Goal: Information Seeking & Learning: Learn about a topic

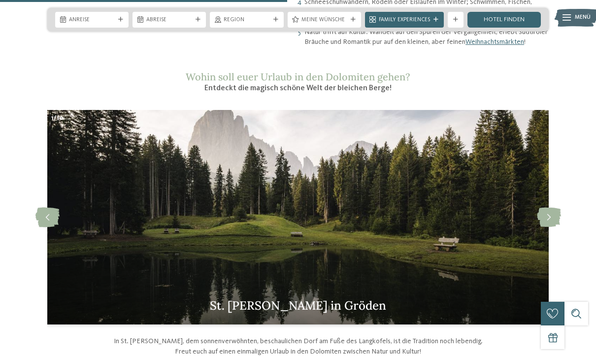
scroll to position [734, 0]
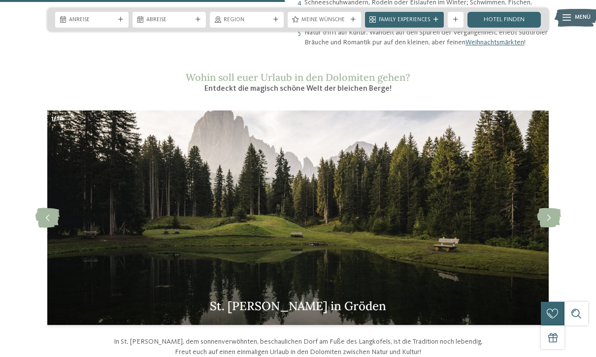
click at [556, 208] on icon at bounding box center [549, 218] width 24 height 20
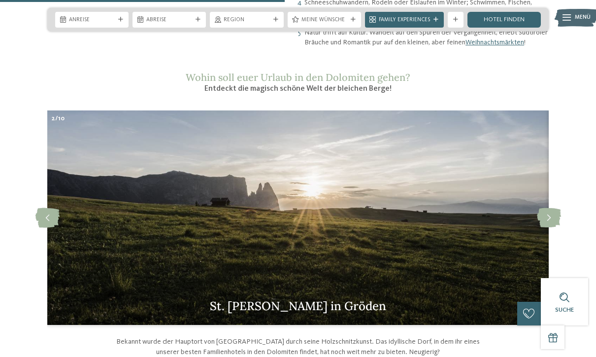
click at [560, 210] on icon at bounding box center [549, 218] width 24 height 20
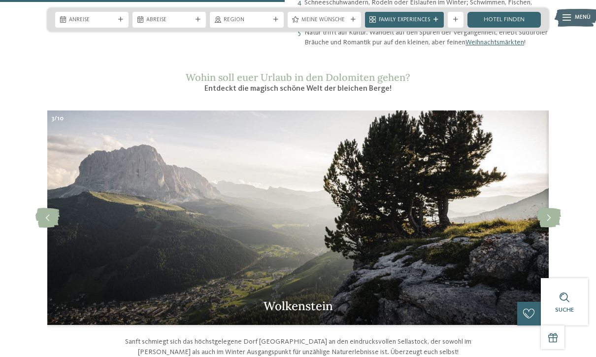
click at [555, 208] on icon at bounding box center [549, 218] width 24 height 20
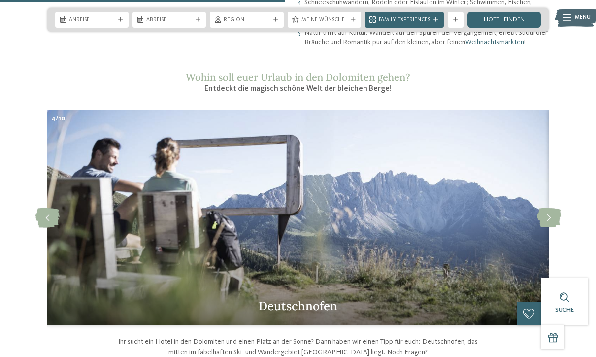
click at [554, 208] on icon at bounding box center [549, 218] width 24 height 20
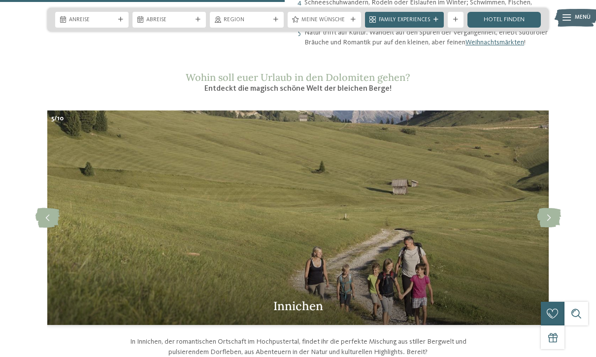
click at [554, 208] on icon at bounding box center [549, 218] width 24 height 20
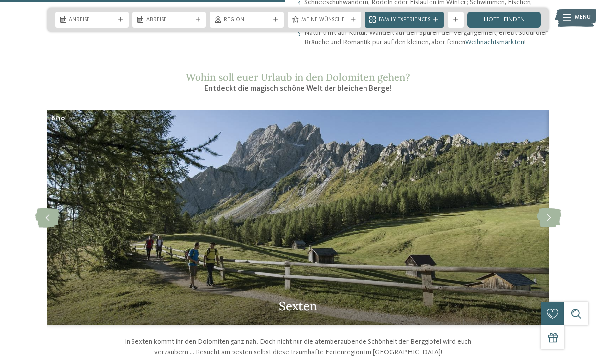
click at [551, 208] on icon at bounding box center [549, 218] width 24 height 20
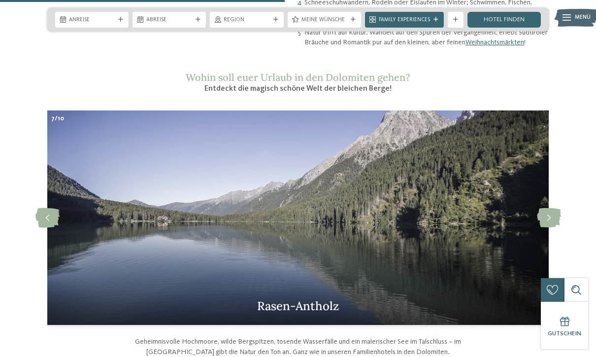
click at [551, 208] on icon at bounding box center [549, 218] width 24 height 20
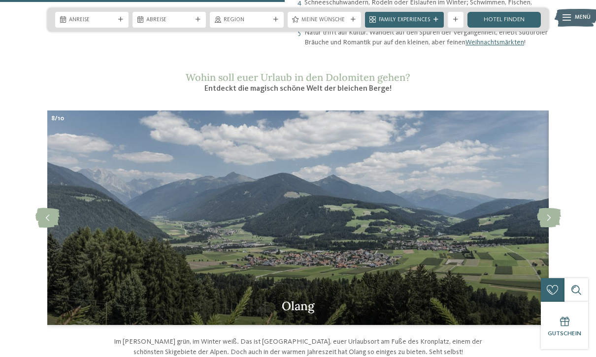
click at [551, 208] on icon at bounding box center [549, 218] width 24 height 20
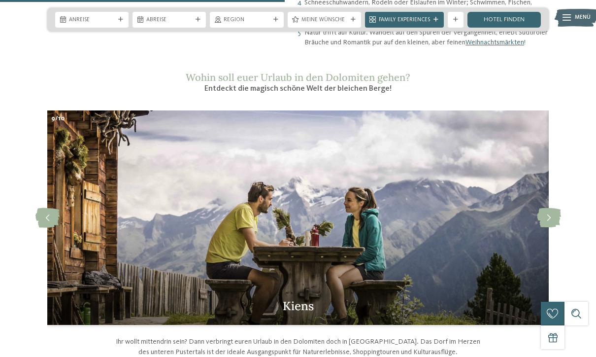
click at [551, 208] on icon at bounding box center [549, 218] width 24 height 20
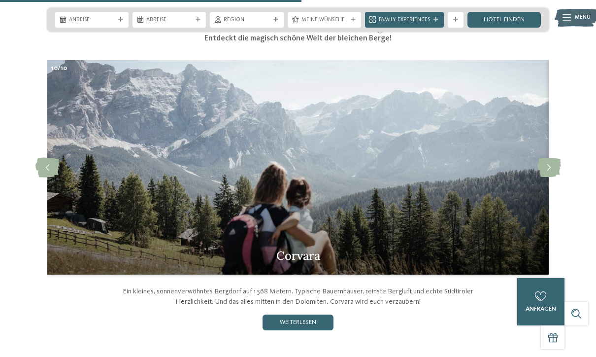
scroll to position [785, 0]
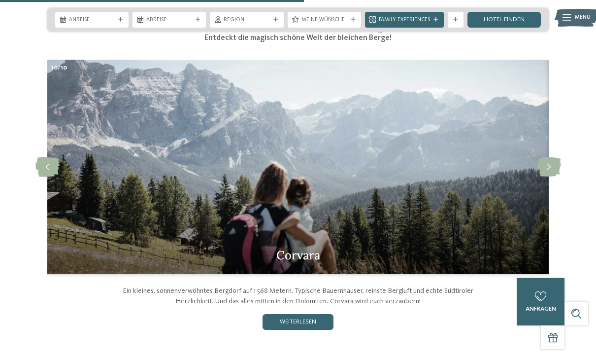
click at [553, 160] on icon at bounding box center [549, 167] width 24 height 20
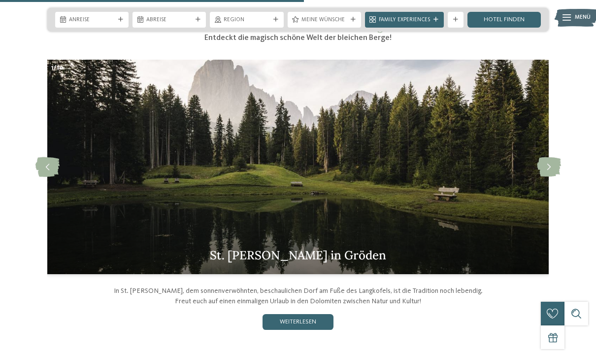
click at [33, 145] on div "slide 2 of 10 Corvara Ein kleines, sonnenverwöhntes Bergdorf auf 1 568 Metern. …" at bounding box center [298, 195] width 596 height 270
click at [45, 157] on icon at bounding box center [47, 167] width 24 height 20
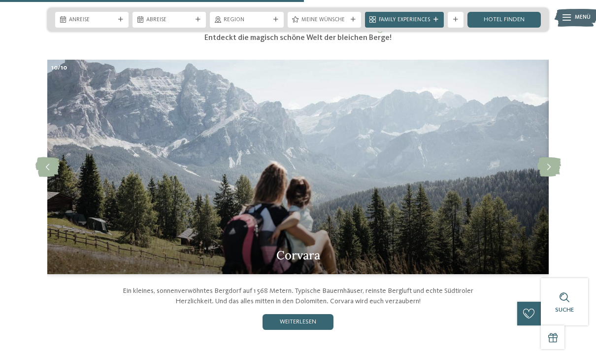
click at [309, 314] on link "weiterlesen" at bounding box center [298, 322] width 71 height 16
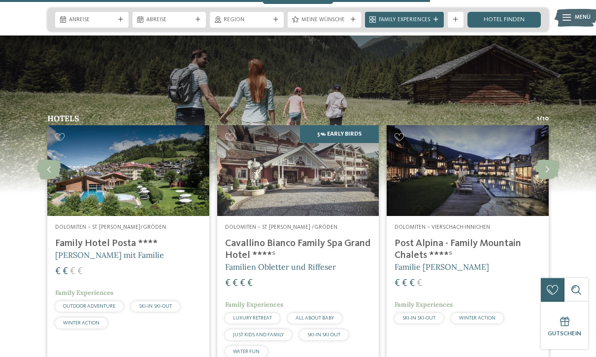
scroll to position [1111, 0]
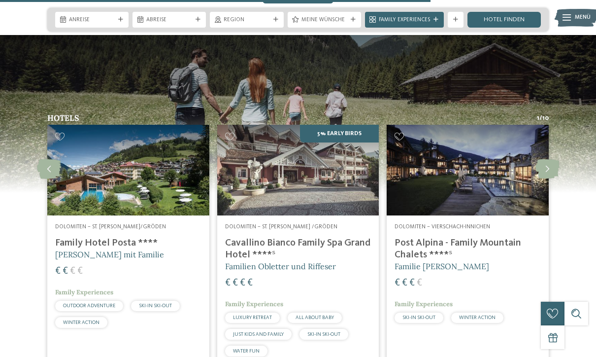
click at [544, 159] on icon at bounding box center [548, 169] width 24 height 20
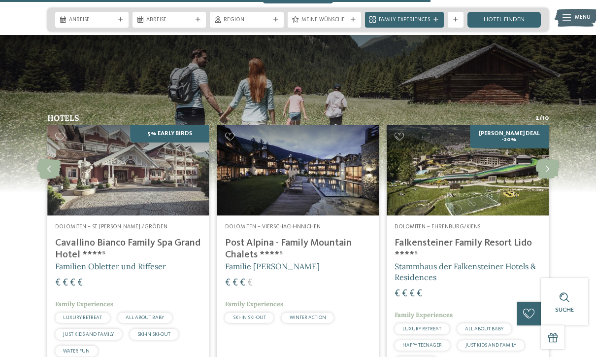
click at [547, 159] on icon at bounding box center [548, 169] width 24 height 20
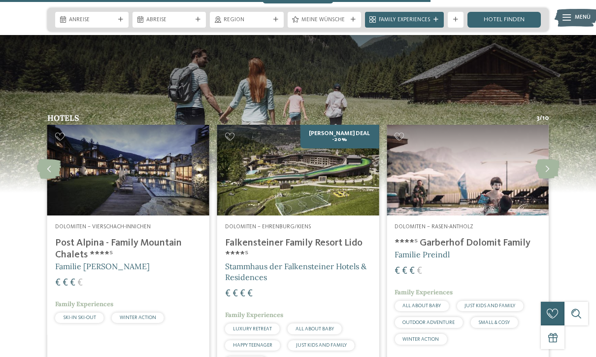
click at [551, 159] on icon at bounding box center [548, 169] width 24 height 20
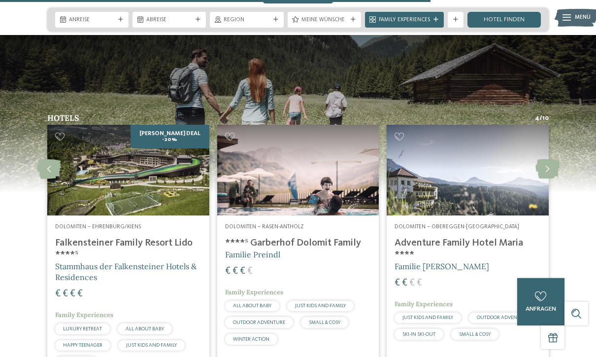
click at [545, 159] on icon at bounding box center [548, 169] width 24 height 20
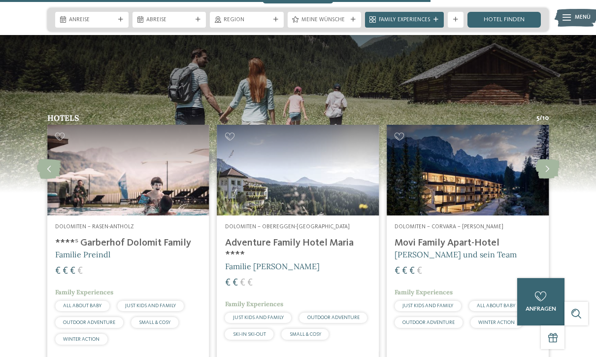
click at [546, 159] on icon at bounding box center [548, 169] width 24 height 20
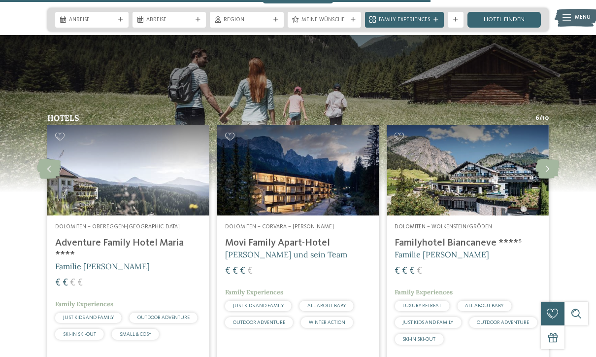
click at [464, 176] on img at bounding box center [468, 170] width 162 height 91
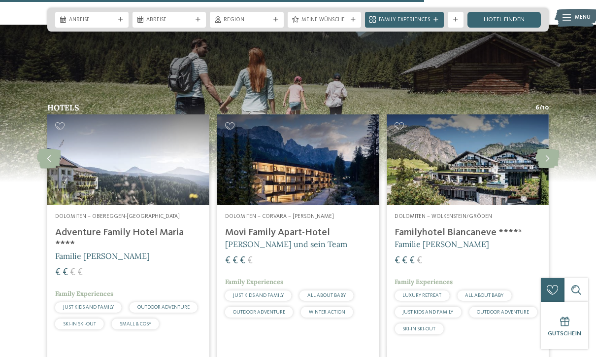
scroll to position [1118, 0]
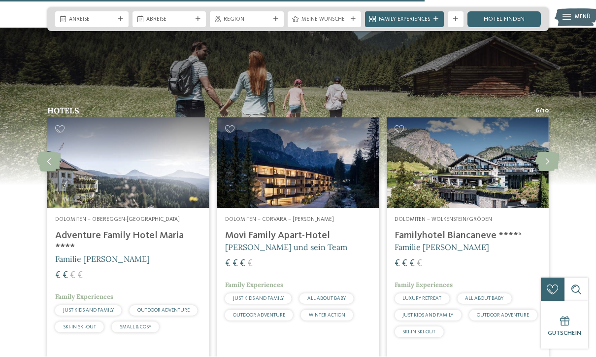
click at [102, 167] on img at bounding box center [128, 163] width 162 height 91
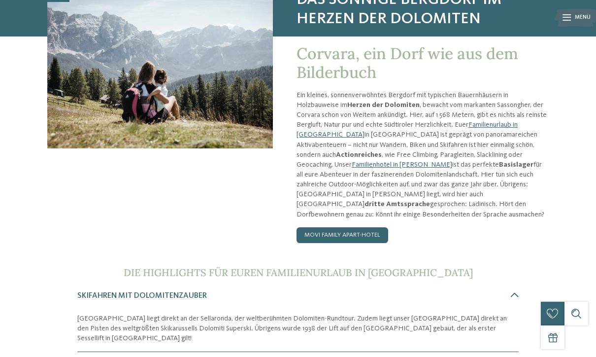
scroll to position [107, 0]
click at [349, 227] on link "Movi Family Apart-Hotel" at bounding box center [343, 235] width 92 height 16
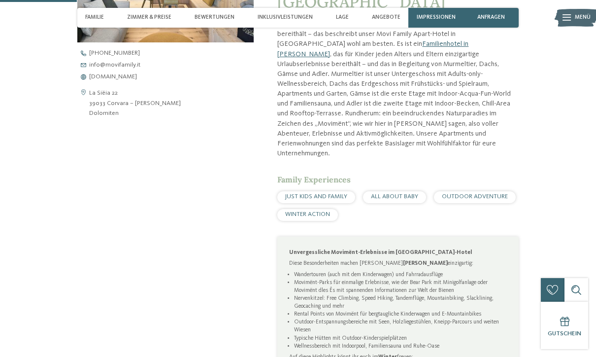
scroll to position [343, 0]
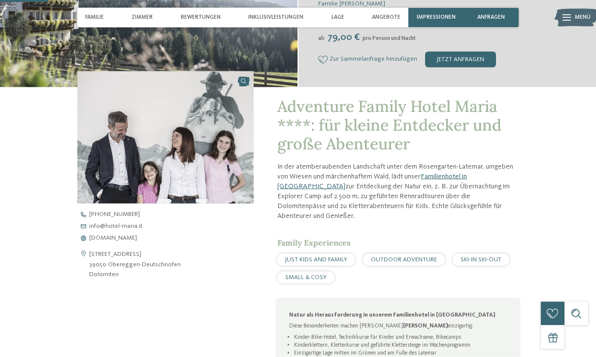
scroll to position [204, 0]
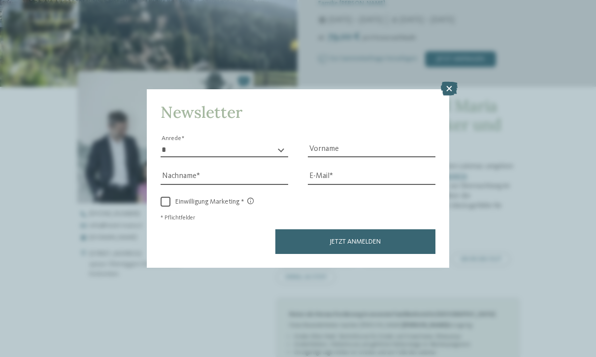
click at [481, 252] on div "Newsletter * **** **** ******* ****** Anrede Vorname Nachname Link" at bounding box center [298, 178] width 596 height 357
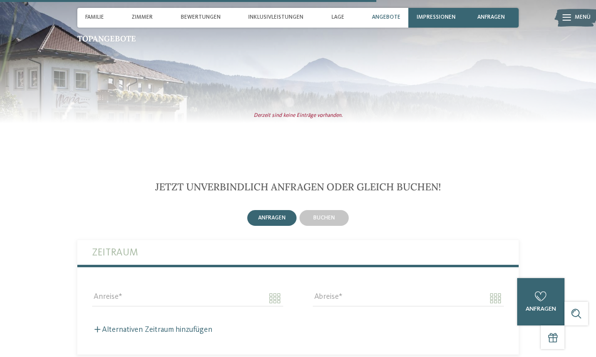
scroll to position [1604, 0]
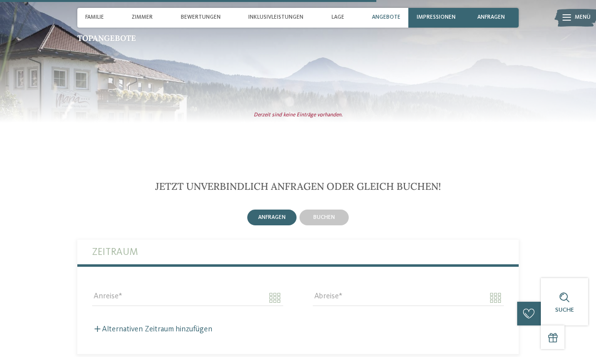
click at [439, 20] on span "Impressionen" at bounding box center [436, 17] width 39 height 6
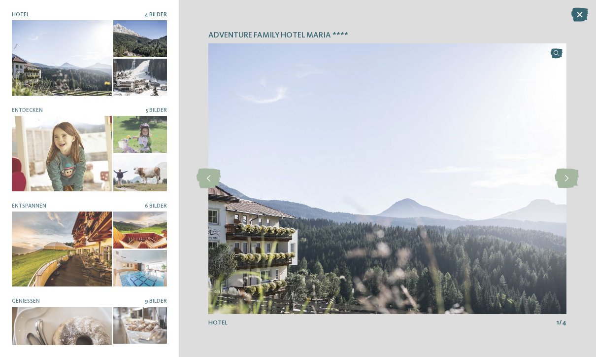
scroll to position [0, 0]
click at [137, 81] on div at bounding box center [140, 77] width 54 height 37
click at [134, 70] on div at bounding box center [140, 77] width 54 height 37
click at [567, 188] on icon at bounding box center [567, 179] width 24 height 20
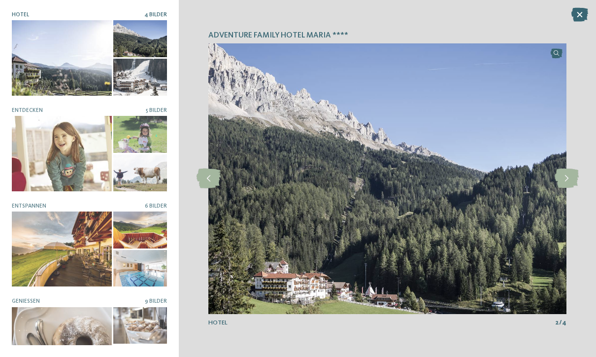
click at [567, 188] on icon at bounding box center [567, 179] width 24 height 20
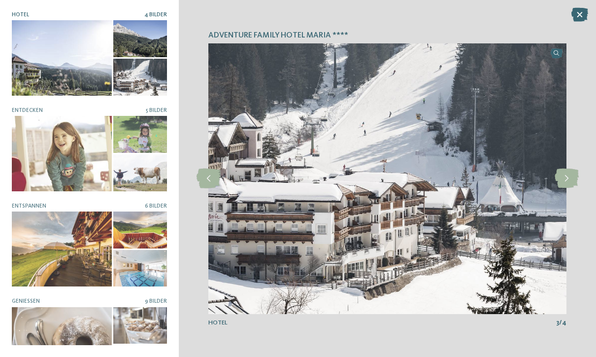
click at [565, 188] on icon at bounding box center [567, 179] width 24 height 20
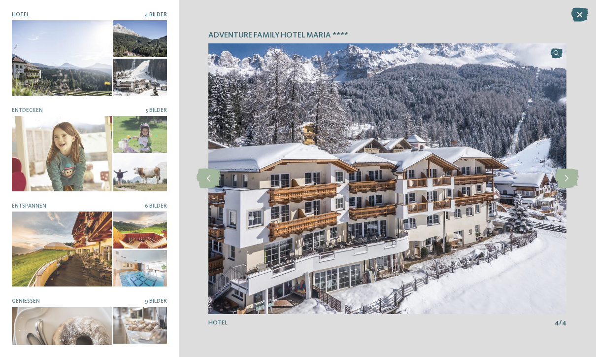
click at [564, 188] on icon at bounding box center [567, 179] width 24 height 20
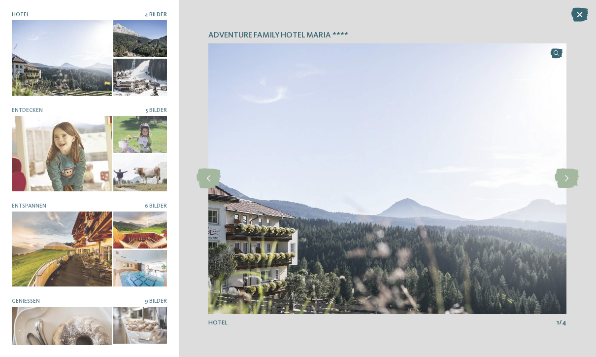
click at [568, 188] on icon at bounding box center [567, 179] width 24 height 20
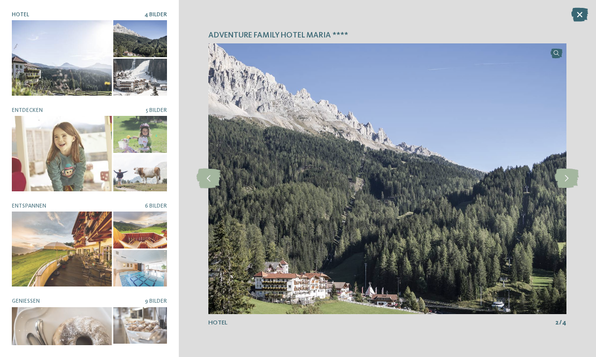
click at [580, 14] on icon at bounding box center [580, 15] width 17 height 14
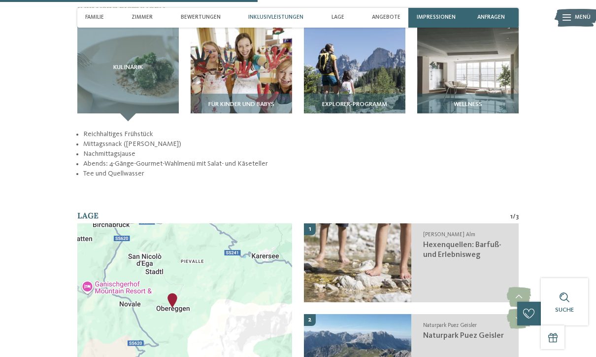
scroll to position [1112, 0]
